Goal: Information Seeking & Learning: Learn about a topic

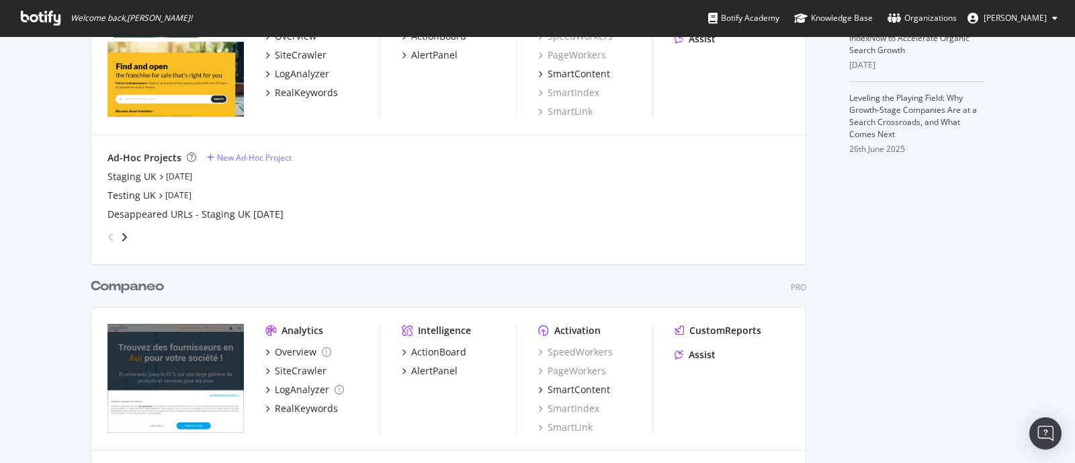
scroll to position [584, 0]
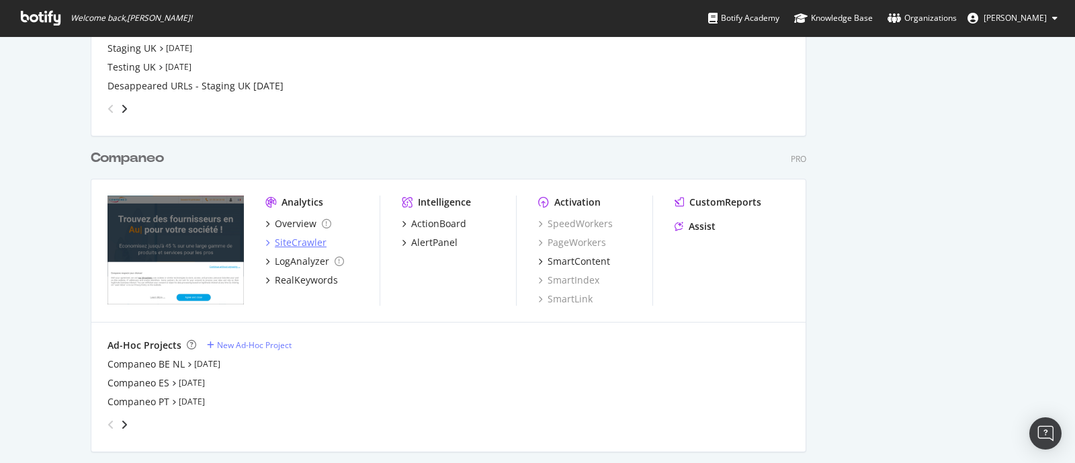
click at [293, 237] on div "SiteCrawler" at bounding box center [301, 242] width 52 height 13
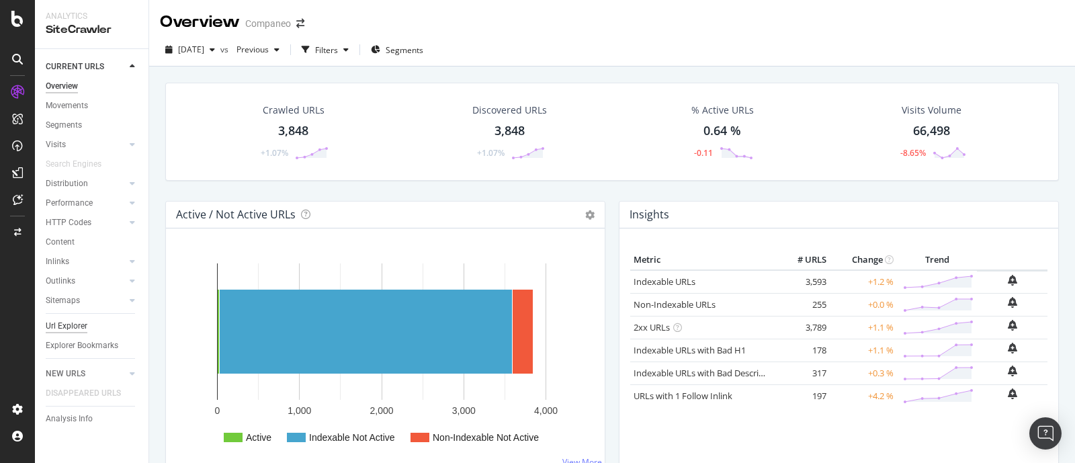
click at [80, 324] on div "Url Explorer" at bounding box center [67, 326] width 42 height 14
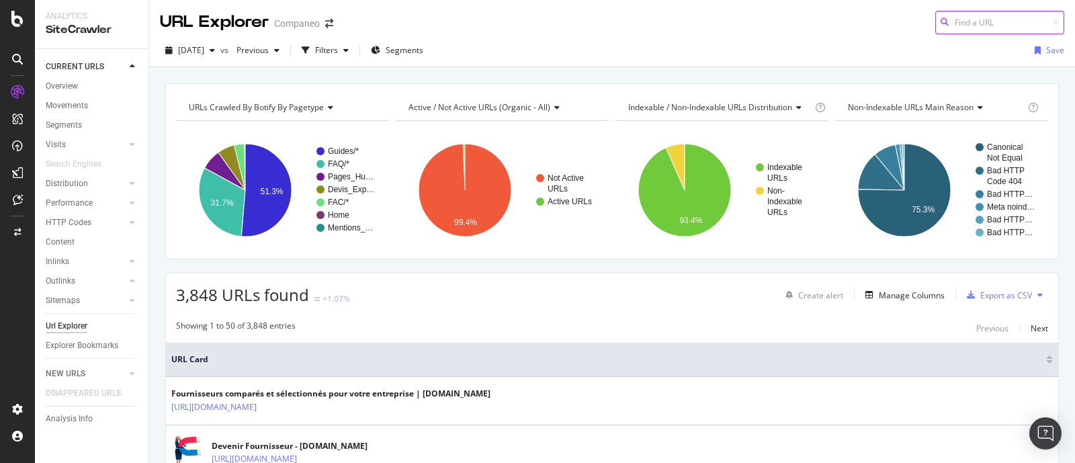
paste input "[URL][DOMAIN_NAME]"
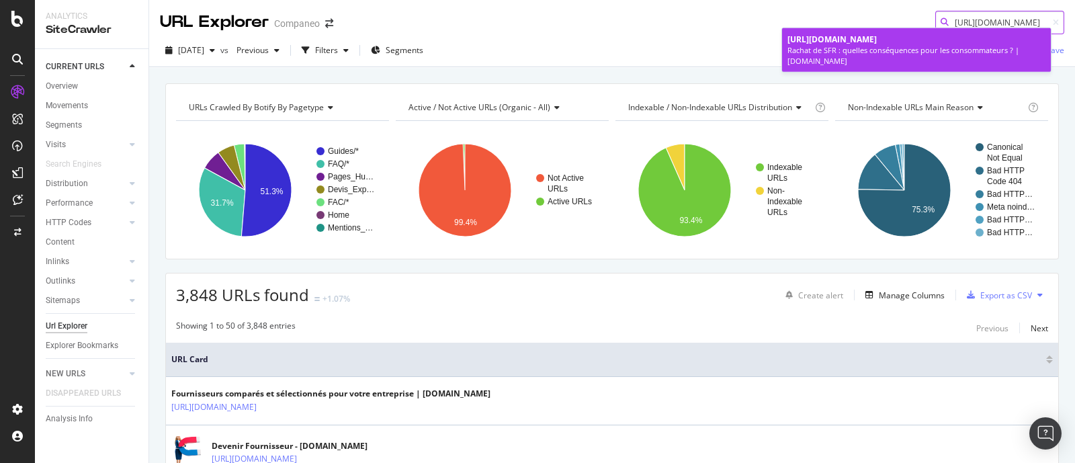
type input "[URL][DOMAIN_NAME]"
click at [907, 45] on div "[URL][DOMAIN_NAME]" at bounding box center [917, 39] width 258 height 11
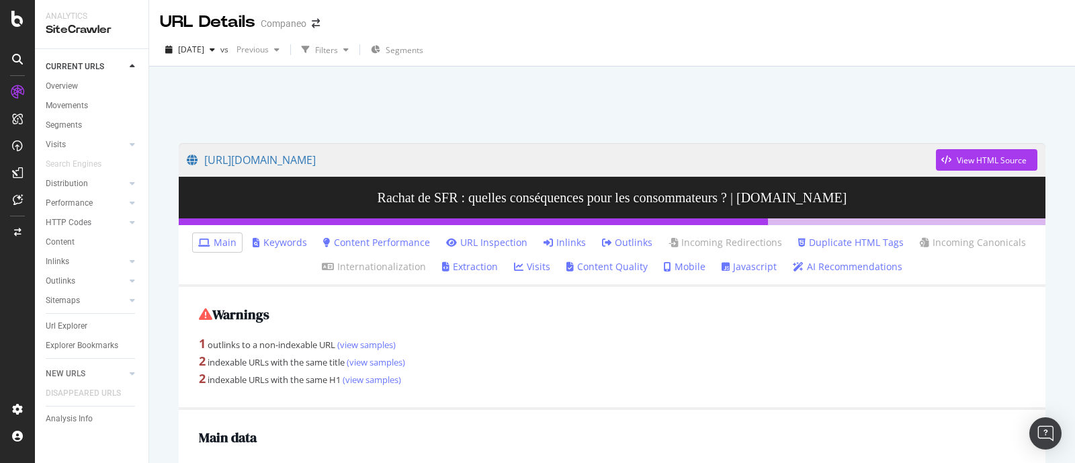
click at [557, 237] on link "Inlinks" at bounding box center [565, 242] width 42 height 13
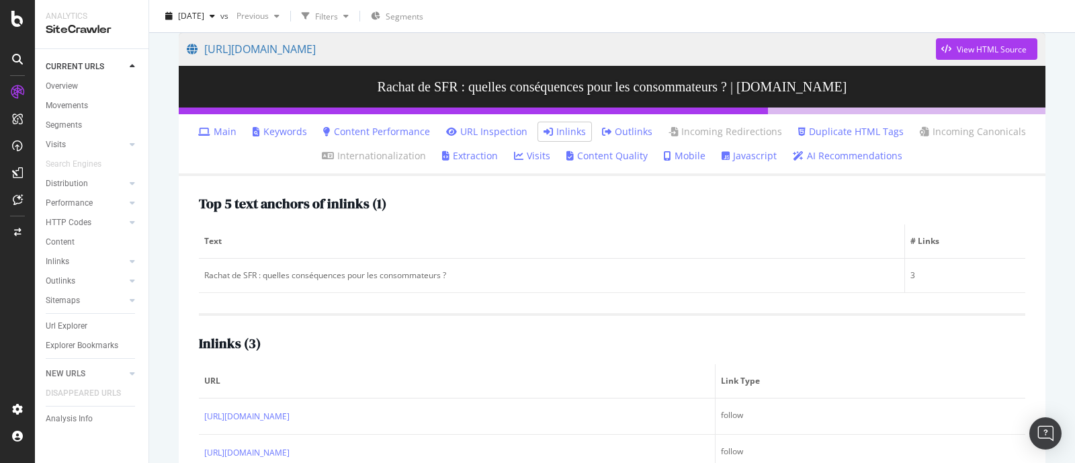
scroll to position [200, 0]
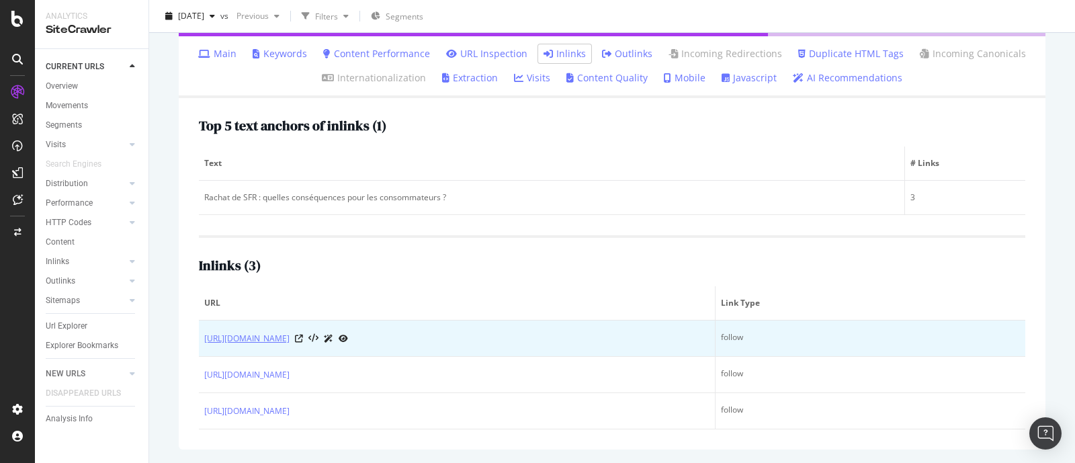
click at [290, 332] on link "[URL][DOMAIN_NAME]" at bounding box center [246, 338] width 85 height 13
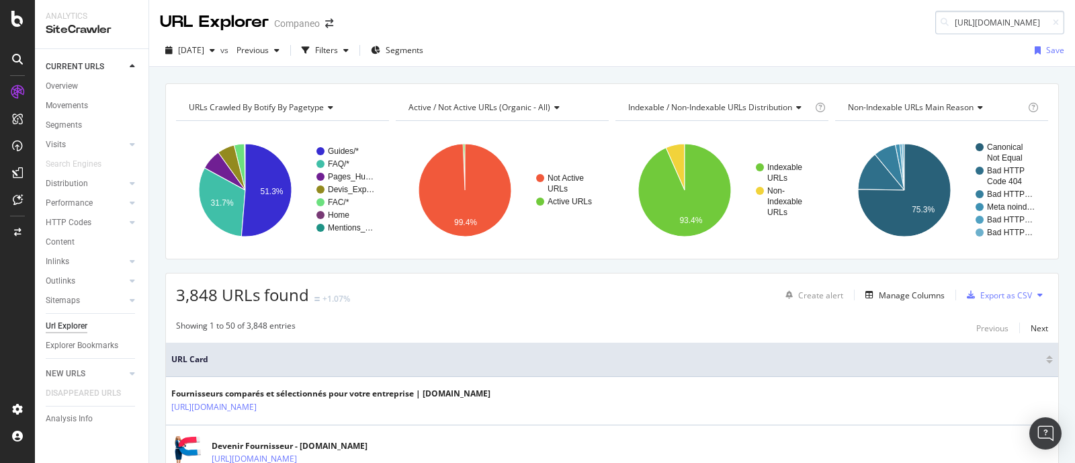
scroll to position [0, 87]
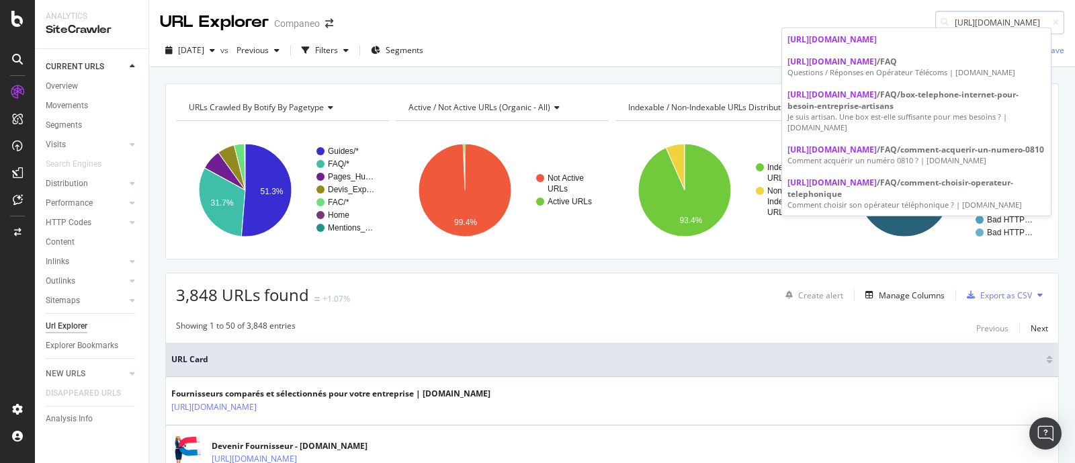
click at [995, 20] on input "[URL][DOMAIN_NAME]" at bounding box center [1000, 23] width 129 height 24
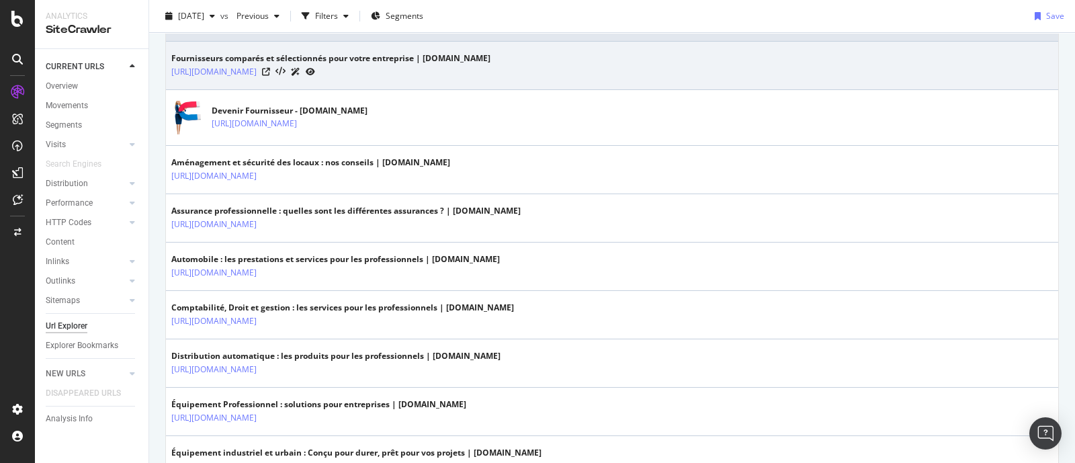
scroll to position [0, 0]
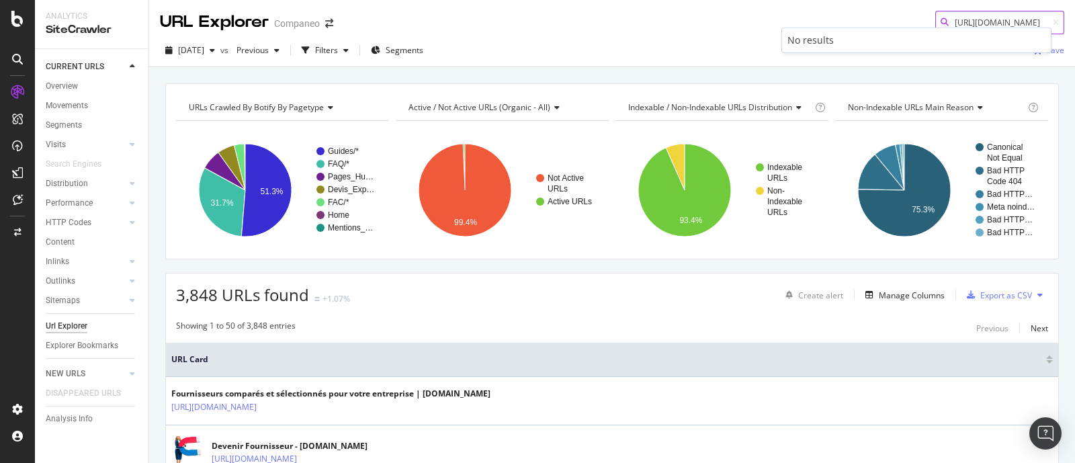
click at [985, 22] on input "[URL][DOMAIN_NAME]" at bounding box center [1000, 23] width 129 height 24
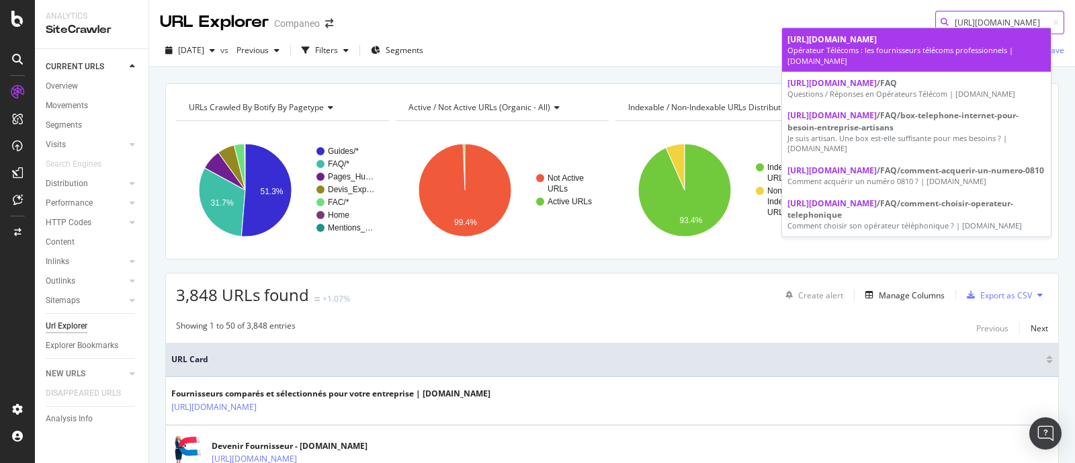
type input "[URL][DOMAIN_NAME]"
click at [904, 52] on div "Opérateur Télécoms : les fournisseurs télécoms professionnels | [DOMAIN_NAME]" at bounding box center [917, 55] width 258 height 21
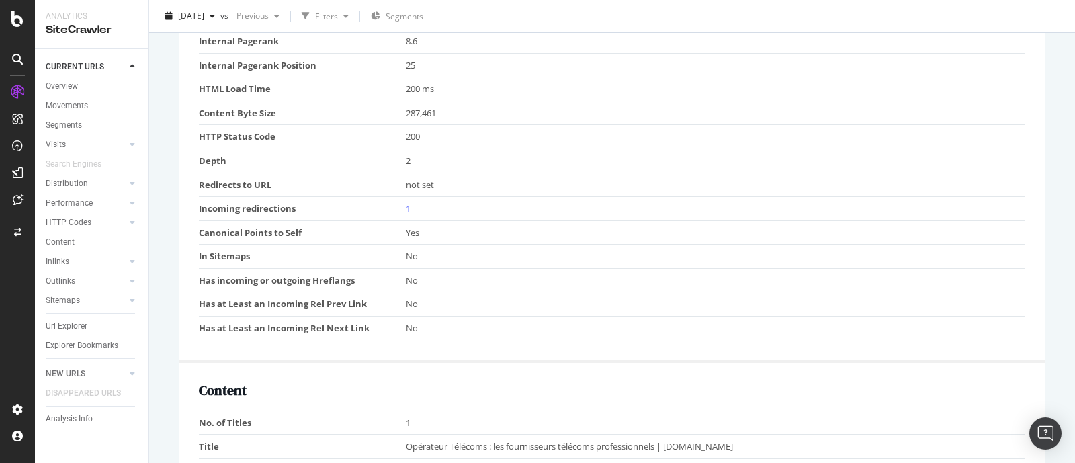
scroll to position [167, 0]
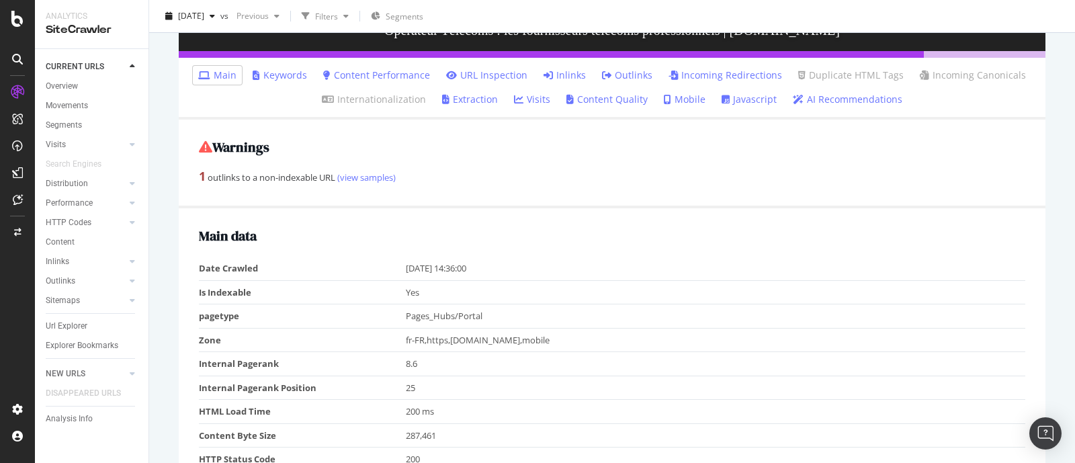
click at [566, 69] on link "Inlinks" at bounding box center [565, 75] width 42 height 13
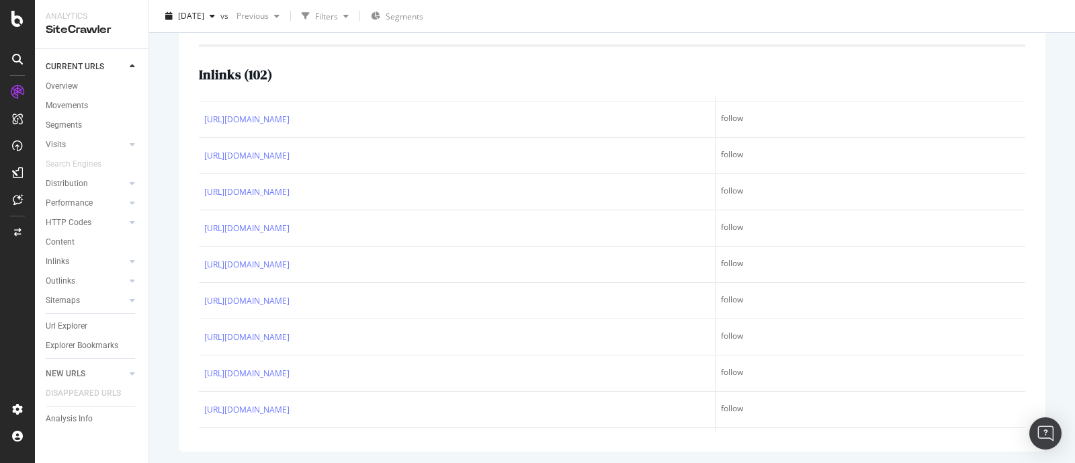
scroll to position [420, 0]
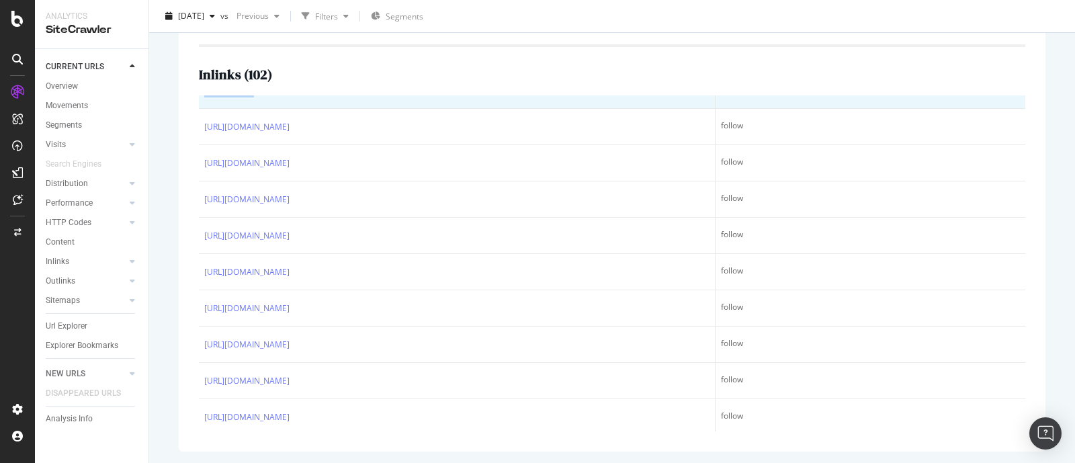
drag, startPoint x: 198, startPoint y: 110, endPoint x: 248, endPoint y: 123, distance: 52.2
click at [248, 123] on div "Top 5 text anchors of inlinks ( Sample of 5 from 6 ) Text # Links opérateurs té…" at bounding box center [612, 111] width 867 height 682
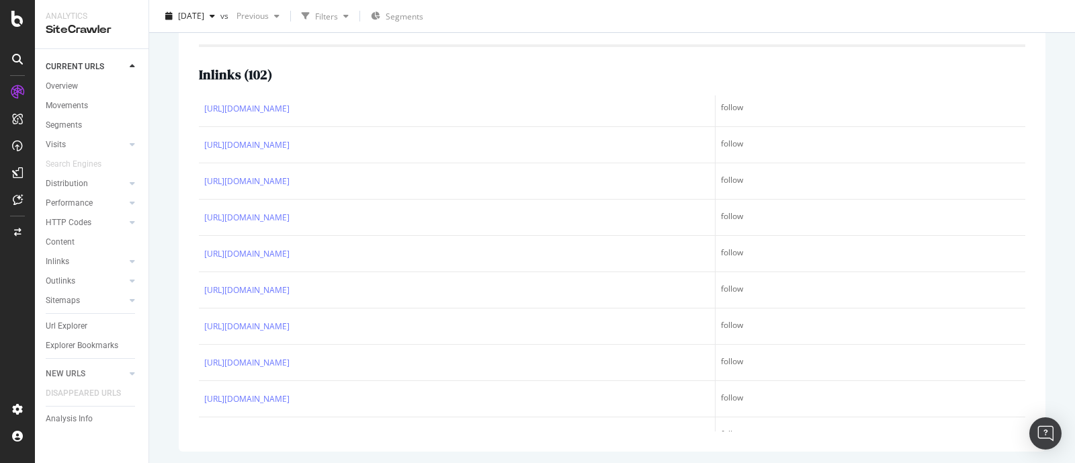
scroll to position [1428, 0]
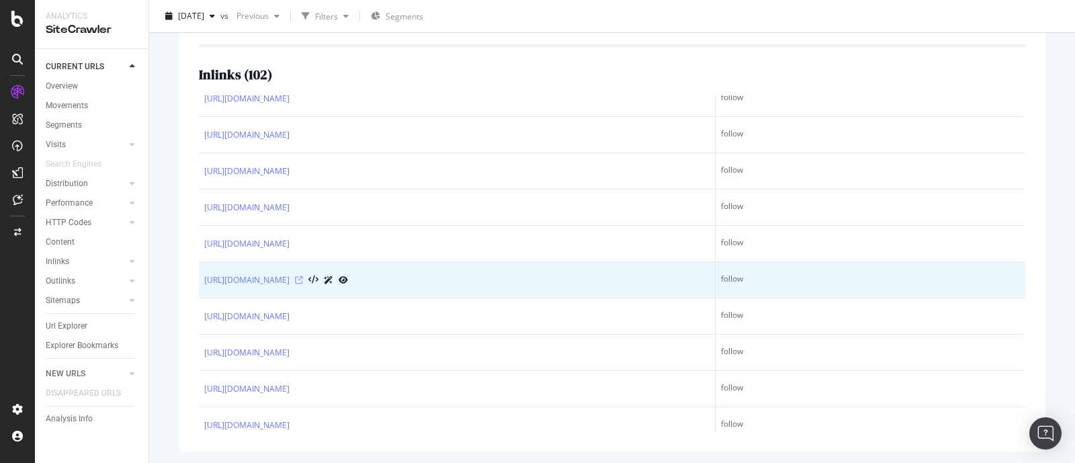
click at [303, 284] on icon at bounding box center [299, 280] width 8 height 8
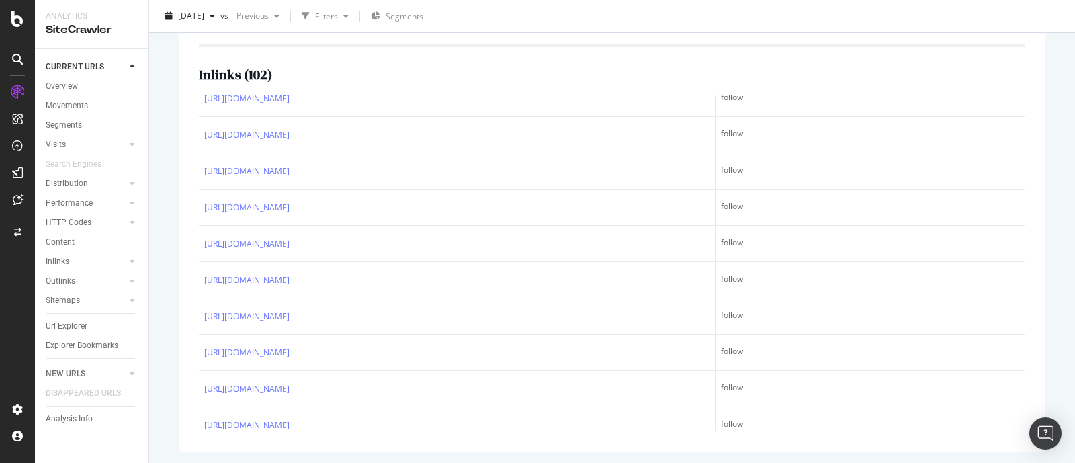
scroll to position [0, 0]
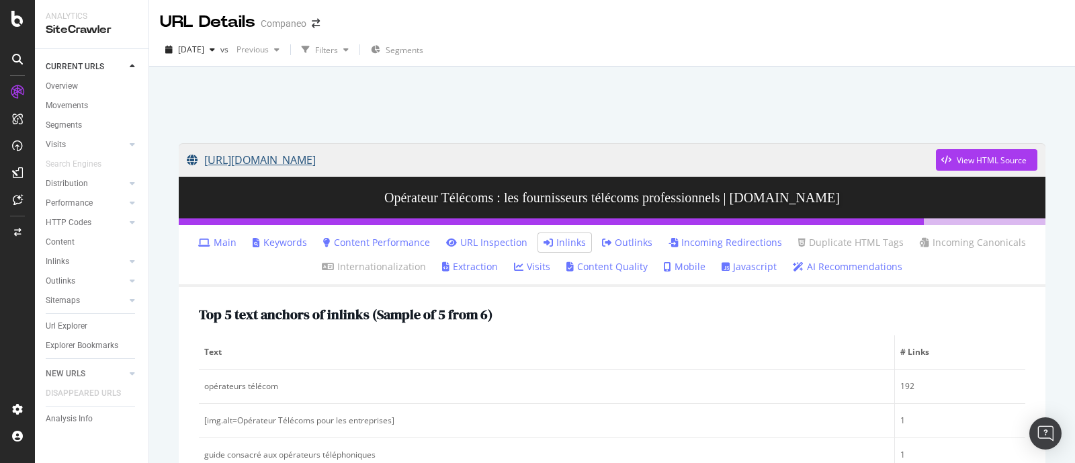
drag, startPoint x: 169, startPoint y: 159, endPoint x: 462, endPoint y: 160, distance: 292.4
copy link "[URL][DOMAIN_NAME]"
click at [10, 19] on div at bounding box center [17, 19] width 32 height 16
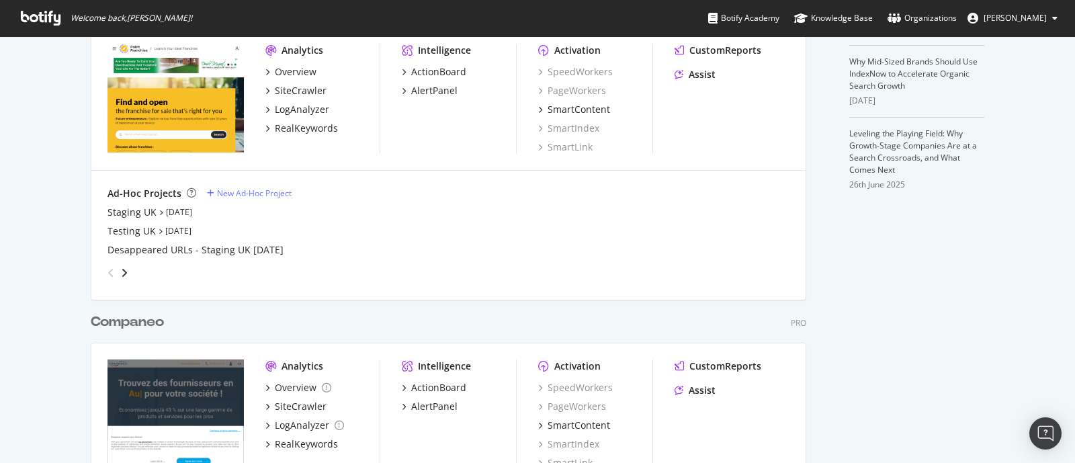
scroll to position [587, 0]
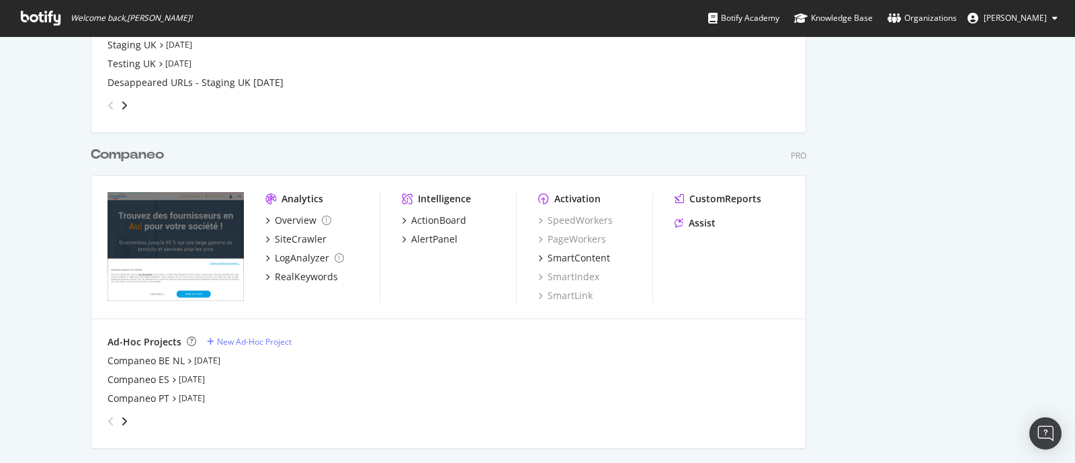
click at [183, 241] on img "grid" at bounding box center [176, 246] width 136 height 109
click at [283, 239] on div "SiteCrawler" at bounding box center [301, 239] width 52 height 13
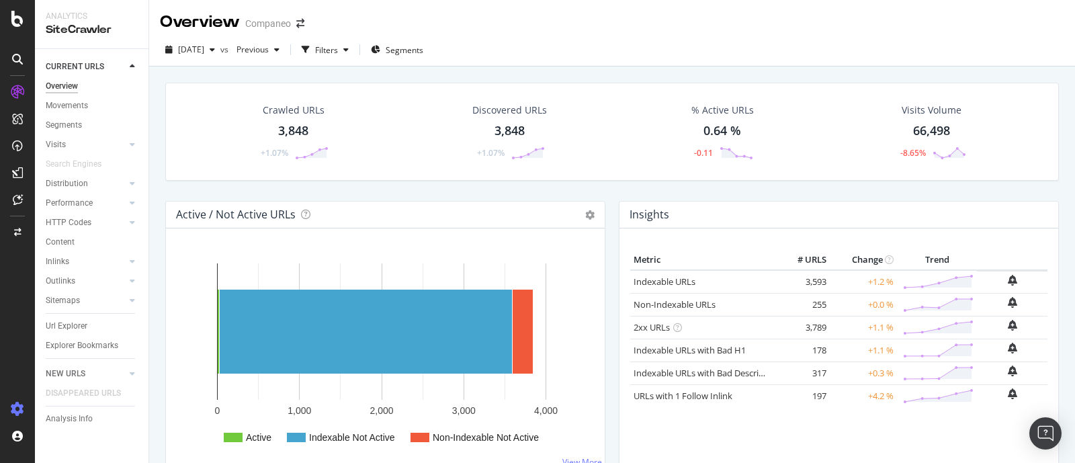
click at [19, 400] on div at bounding box center [17, 410] width 32 height 22
click at [15, 407] on icon at bounding box center [17, 409] width 13 height 13
click at [204, 47] on span "[DATE]" at bounding box center [191, 49] width 26 height 11
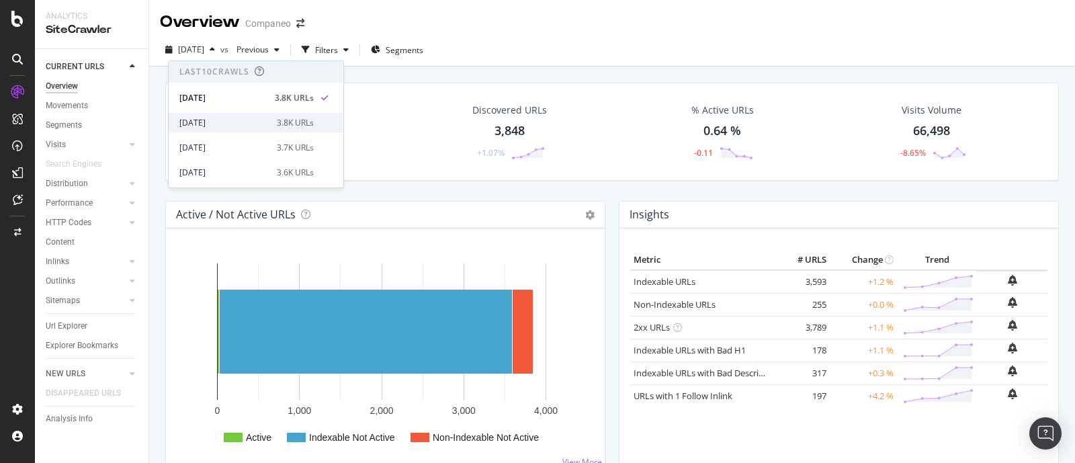
click at [227, 113] on div "[DATE] 3.8K URLs" at bounding box center [256, 122] width 175 height 19
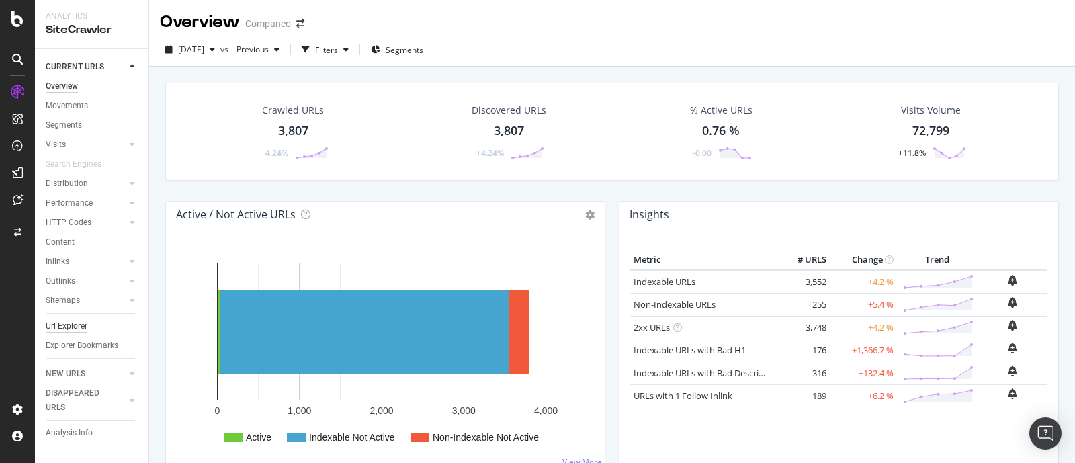
click at [72, 321] on div "Url Explorer" at bounding box center [67, 326] width 42 height 14
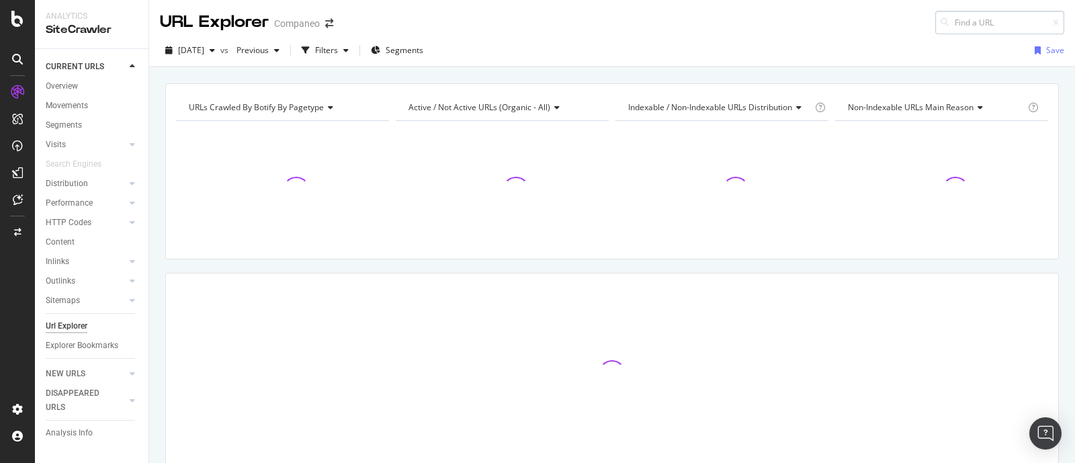
click at [989, 13] on input at bounding box center [1000, 23] width 129 height 24
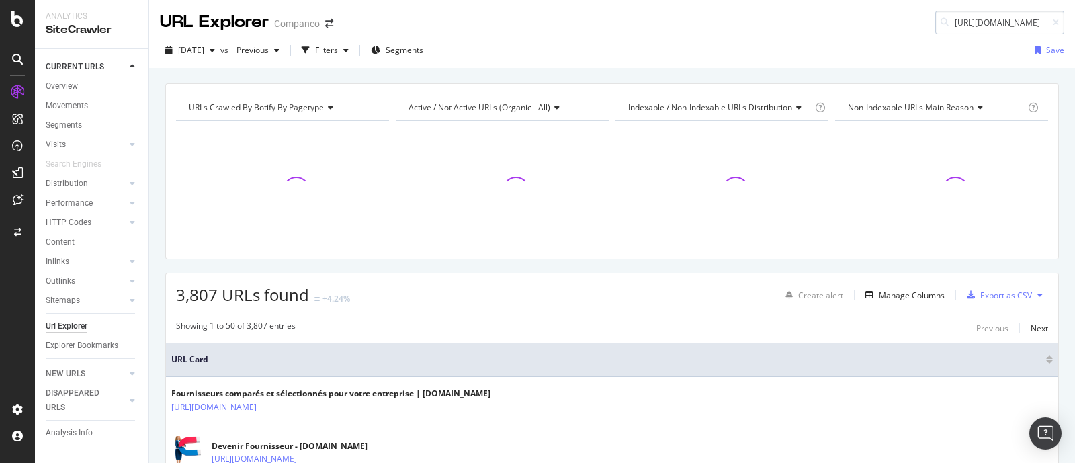
scroll to position [0, 87]
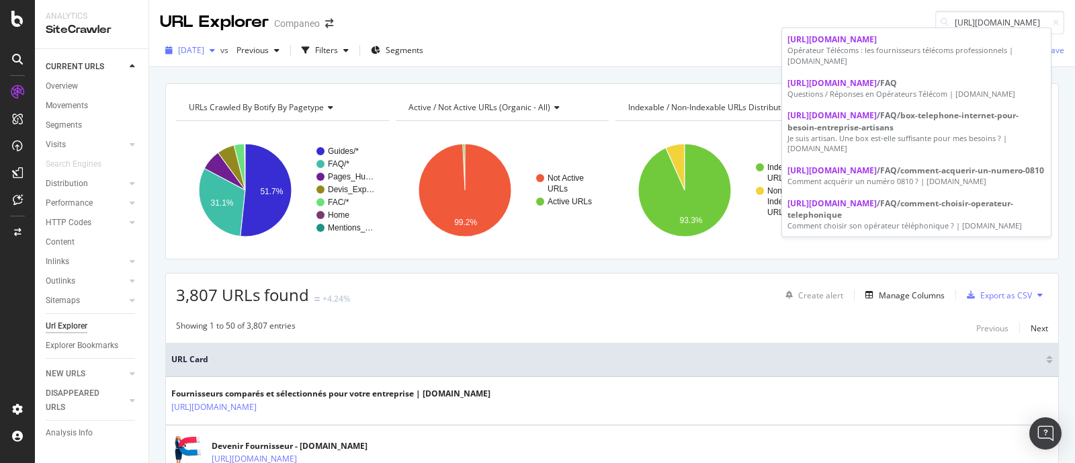
type input "[URL][DOMAIN_NAME]"
click at [192, 54] on span "[DATE]" at bounding box center [191, 49] width 26 height 11
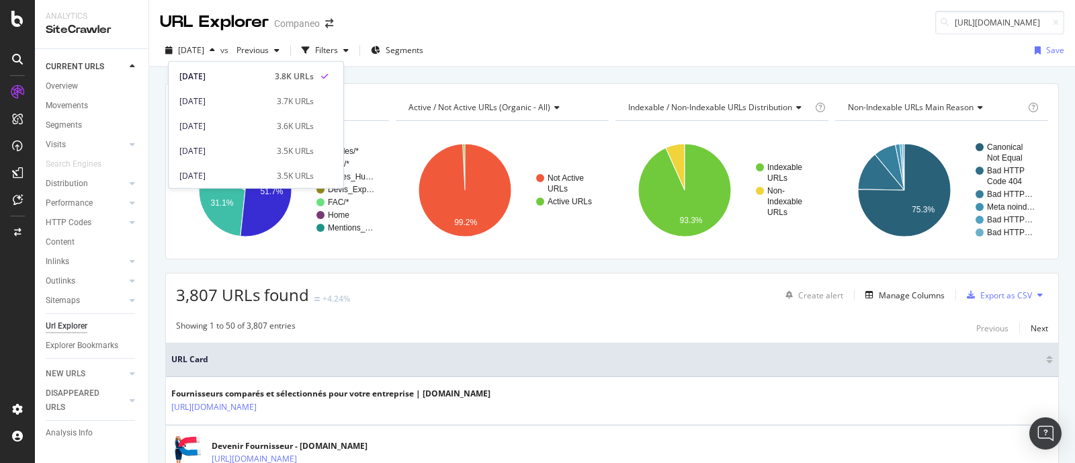
scroll to position [83, 0]
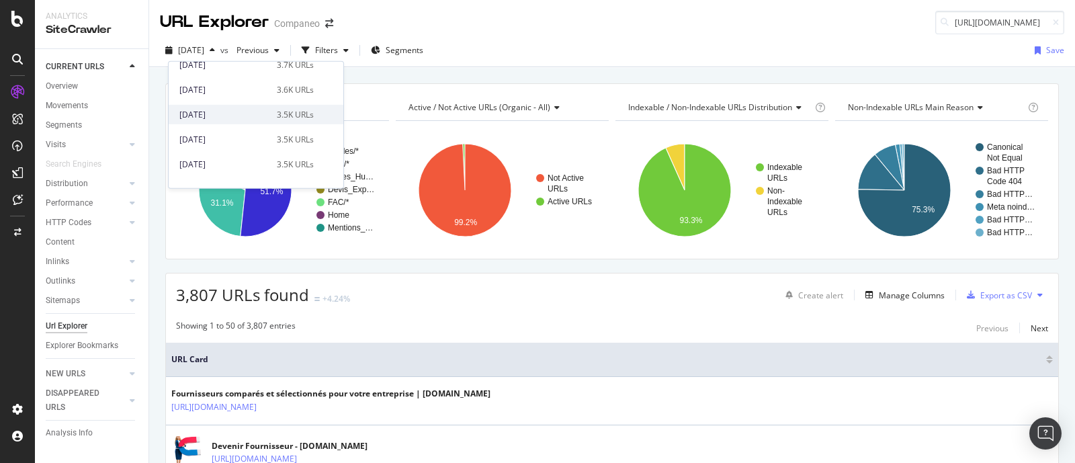
click at [218, 112] on div "[DATE]" at bounding box center [223, 114] width 89 height 12
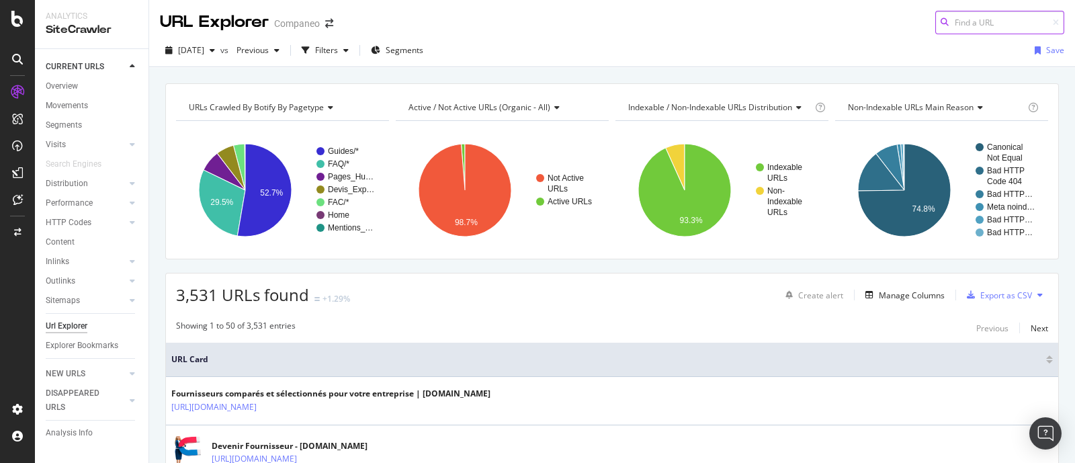
click at [951, 23] on input at bounding box center [1000, 23] width 129 height 24
paste input "[URL][DOMAIN_NAME]"
type input "[URL][DOMAIN_NAME]"
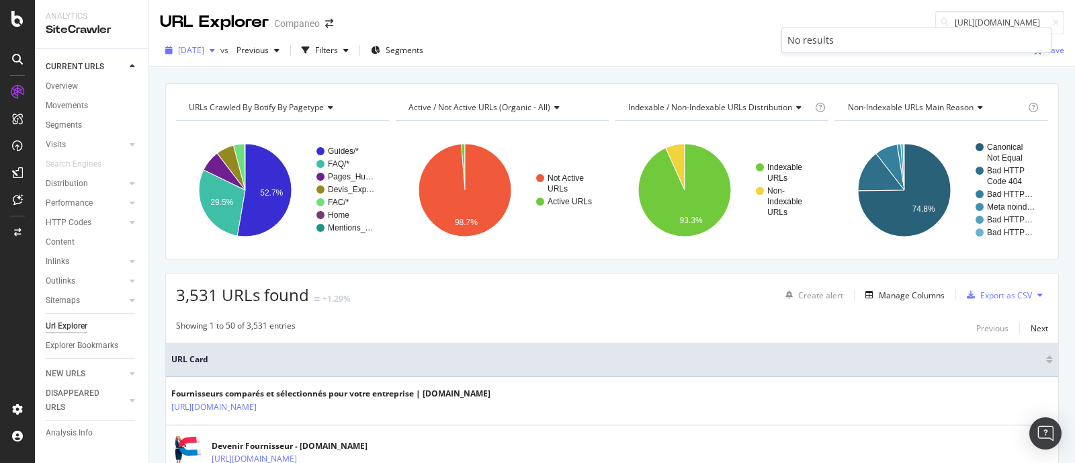
click at [204, 46] on span "[DATE]" at bounding box center [191, 49] width 26 height 11
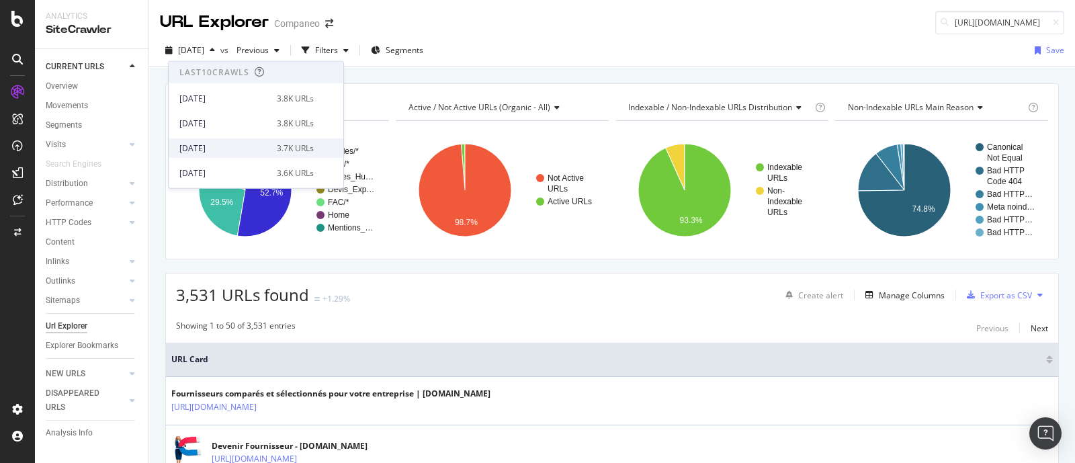
click at [218, 140] on div "[DATE] 3.7K URLs" at bounding box center [256, 147] width 175 height 19
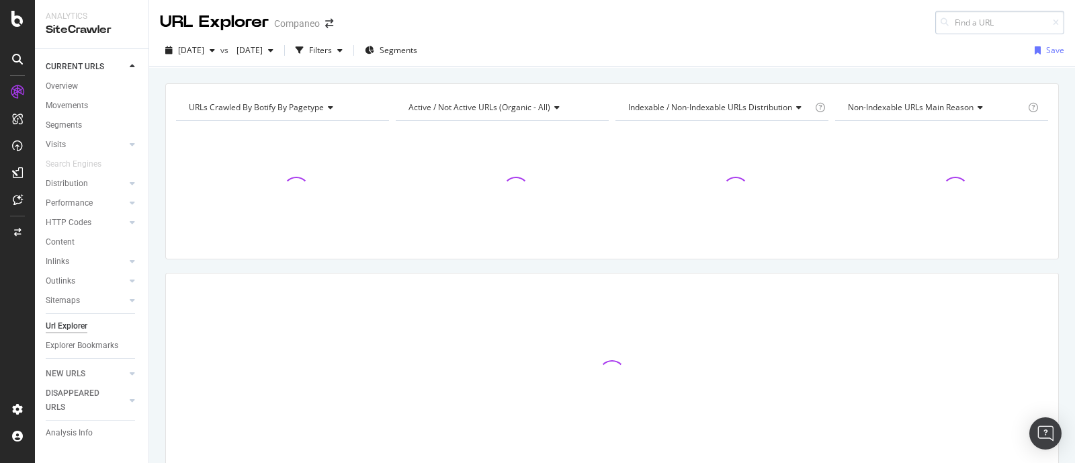
click at [950, 13] on input at bounding box center [1000, 23] width 129 height 24
click at [956, 17] on input at bounding box center [1000, 23] width 129 height 24
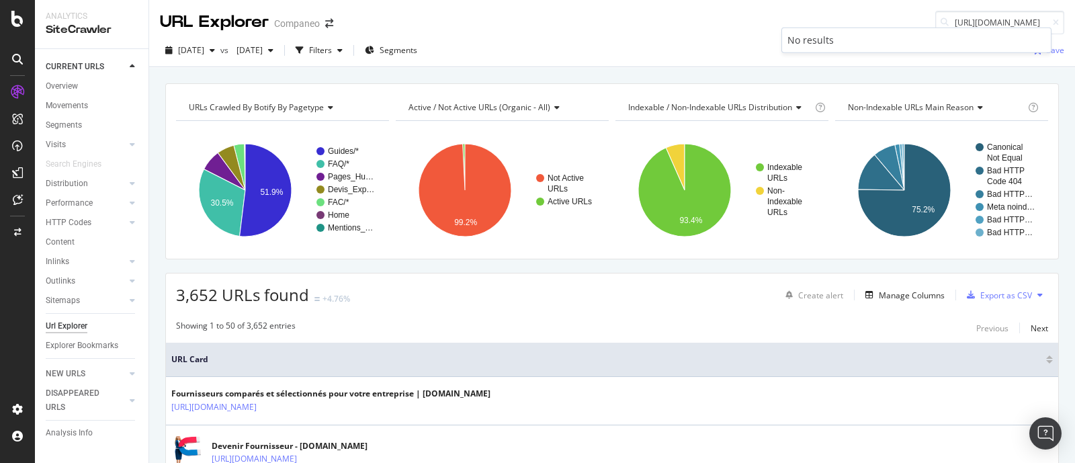
type input "[URL][DOMAIN_NAME]"
click at [208, 61] on div "[DATE] vs [DATE] Filters Segments Save" at bounding box center [612, 53] width 926 height 27
click at [204, 48] on span "[DATE]" at bounding box center [191, 49] width 26 height 11
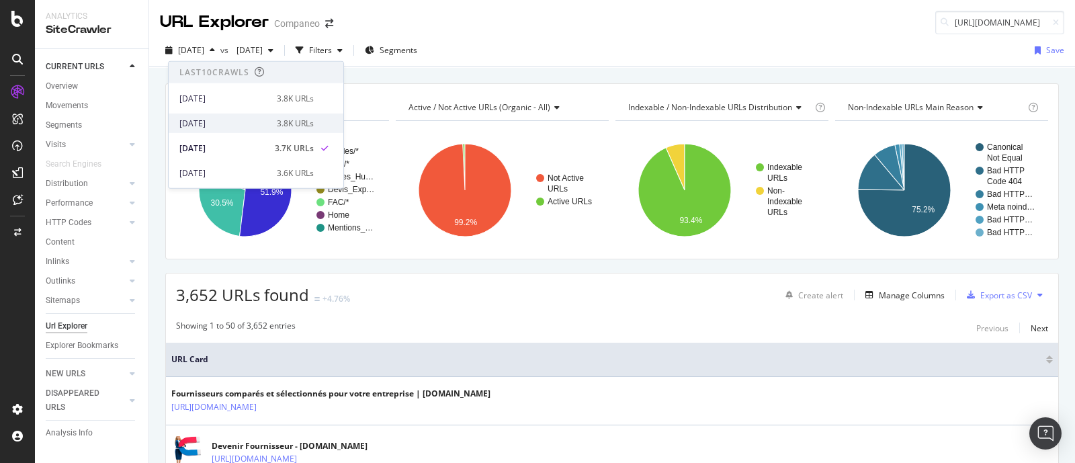
click at [227, 126] on div "[DATE]" at bounding box center [223, 123] width 89 height 12
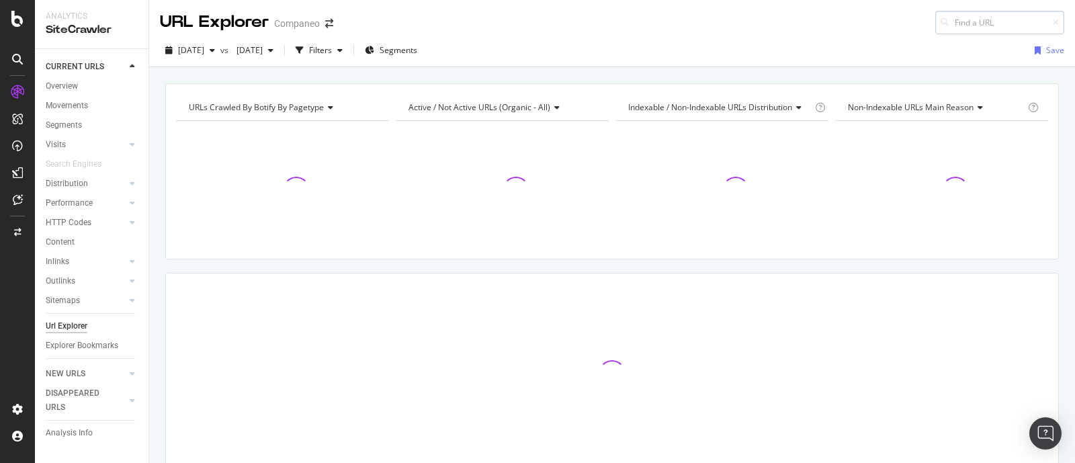
click at [969, 17] on input at bounding box center [1000, 23] width 129 height 24
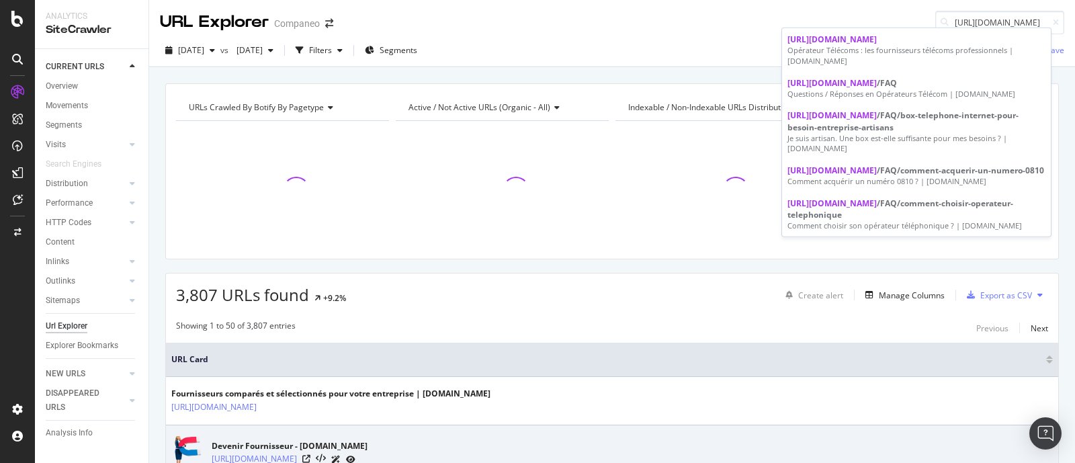
type input "[URL][DOMAIN_NAME]"
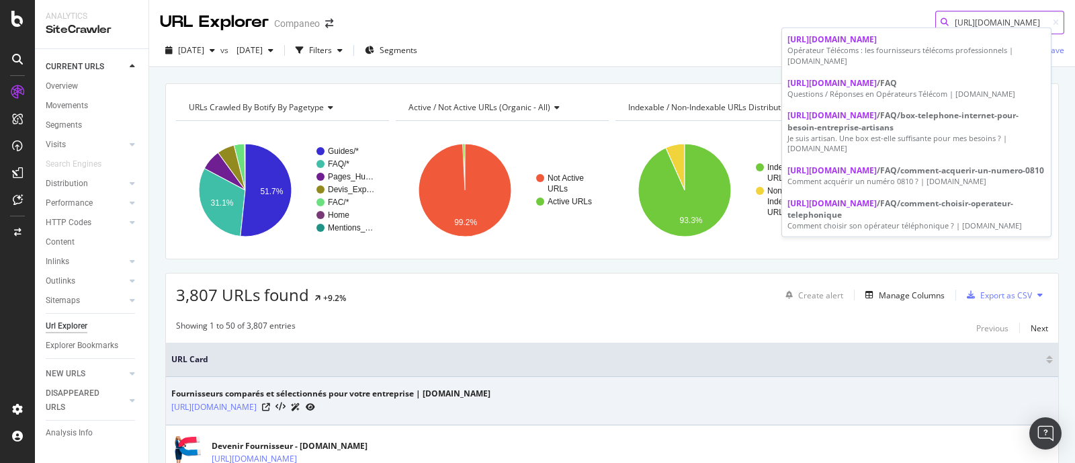
scroll to position [0, 0]
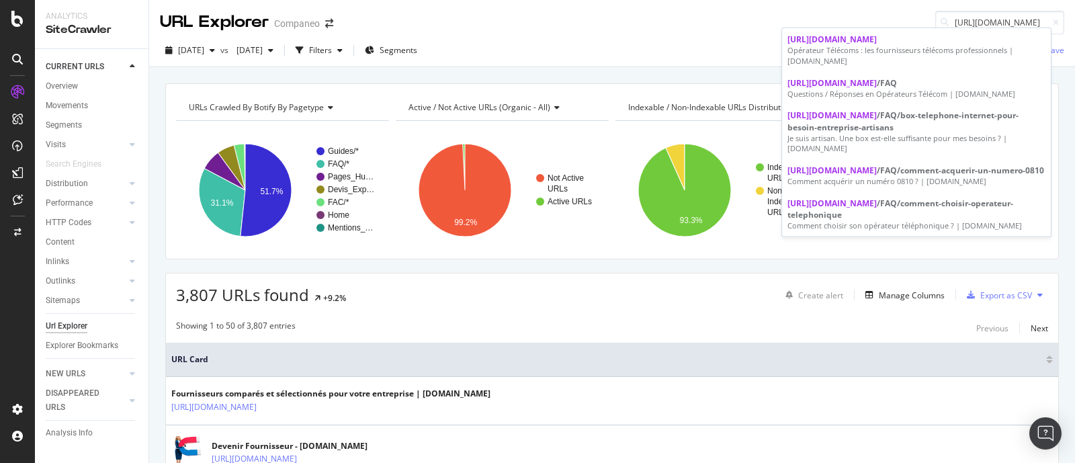
click at [647, 25] on div "URL Explorer Companeo [URL][DOMAIN_NAME]" at bounding box center [612, 17] width 926 height 34
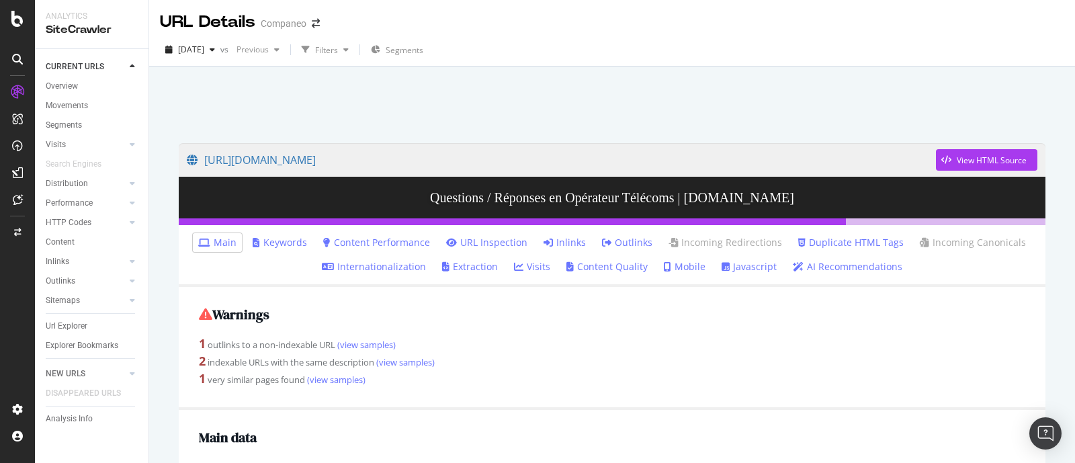
click at [552, 237] on link "Inlinks" at bounding box center [565, 242] width 42 height 13
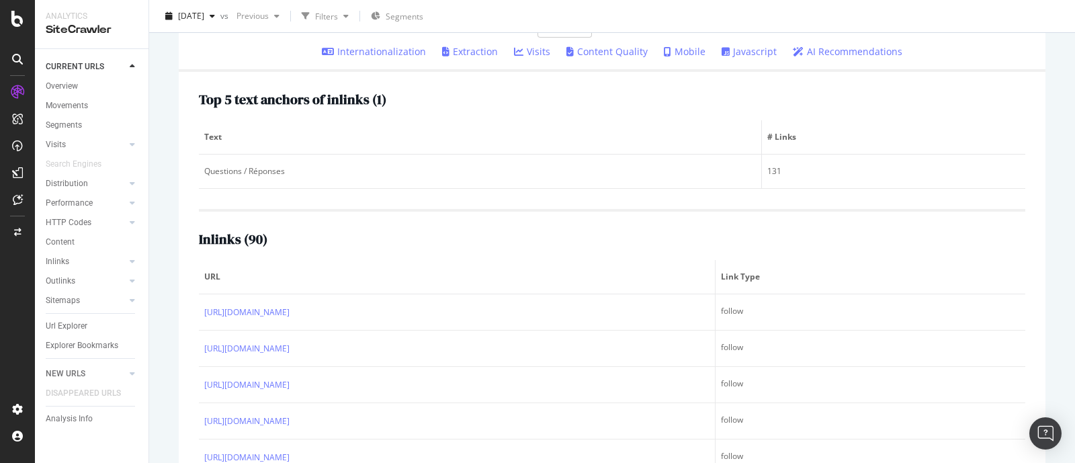
scroll to position [218, 0]
drag, startPoint x: 1061, startPoint y: 297, endPoint x: 1058, endPoint y: 329, distance: 31.8
click at [1058, 329] on div "URL Details Companeo 2025 Aug. 28th vs Previous Filters Segments https://www.co…" at bounding box center [612, 231] width 926 height 463
drag, startPoint x: 1058, startPoint y: 329, endPoint x: 1071, endPoint y: 337, distance: 16.0
click at [1071, 337] on div "URL Details Companeo 2025 Aug. 28th vs Previous Filters Segments https://www.co…" at bounding box center [612, 231] width 926 height 463
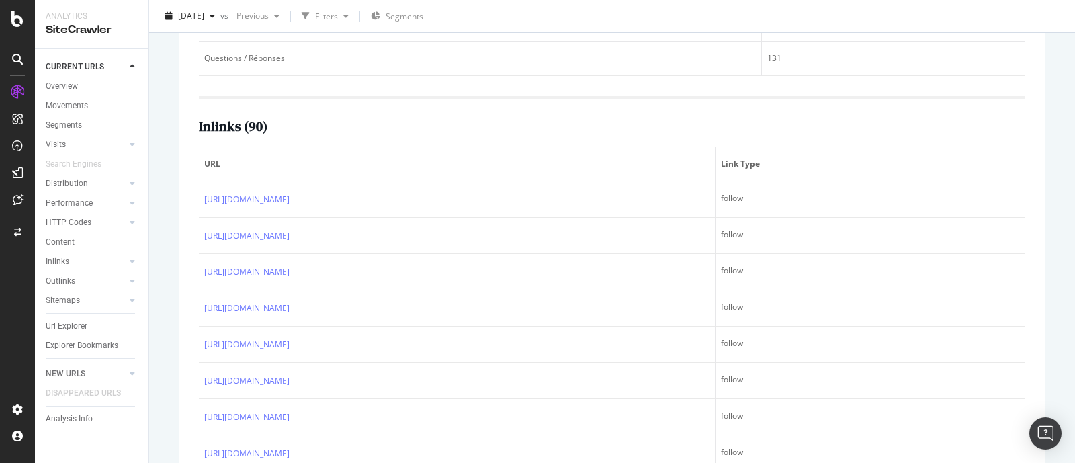
scroll to position [380, 0]
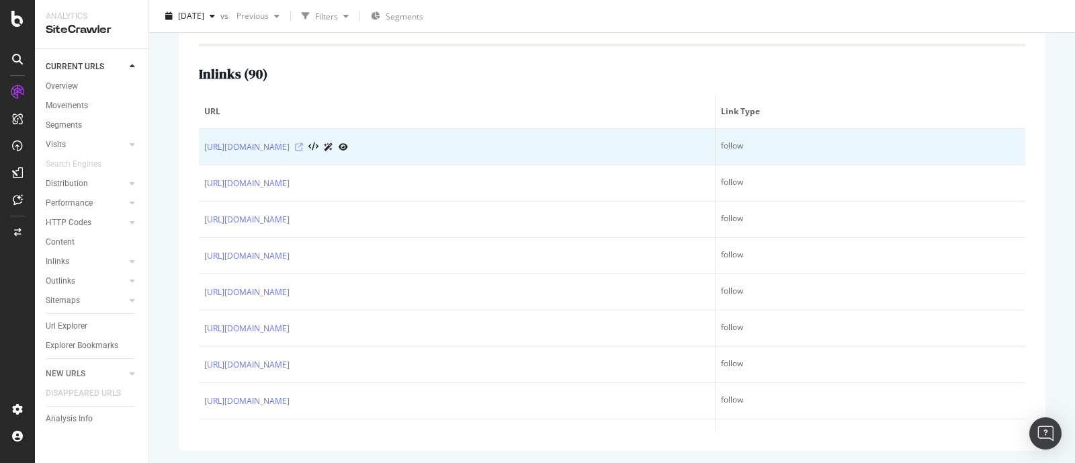
click at [303, 145] on icon at bounding box center [299, 147] width 8 height 8
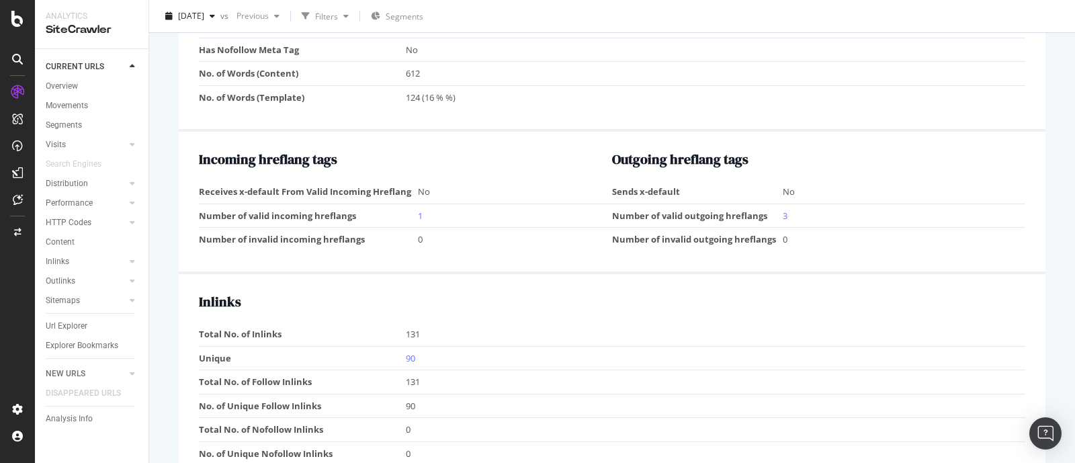
scroll to position [790, 0]
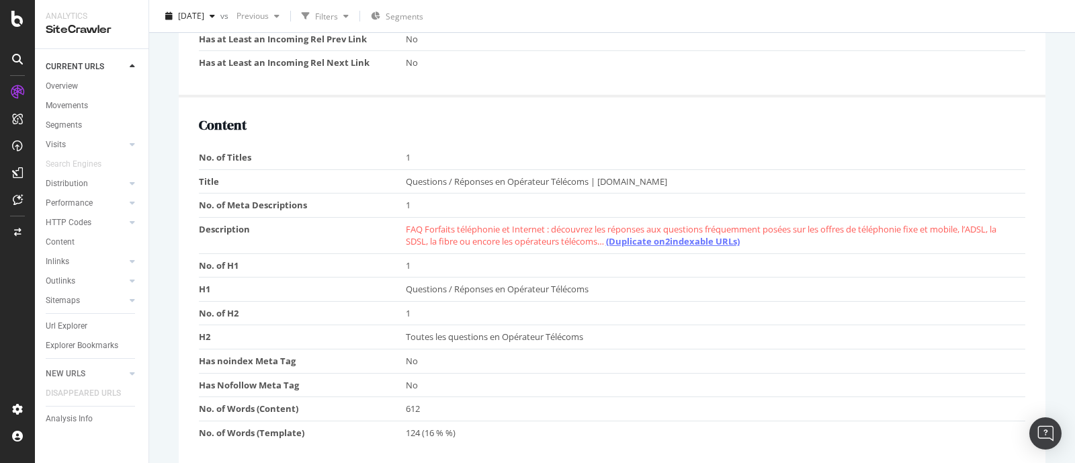
click at [662, 235] on link "(Duplicate on 2 indexable URLs)" at bounding box center [673, 241] width 134 height 12
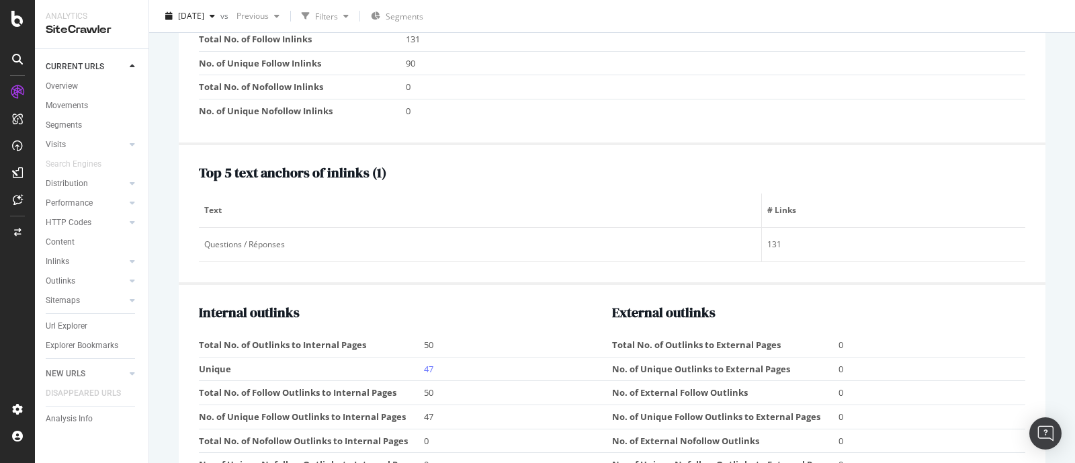
scroll to position [1373, 0]
